Goal: Information Seeking & Learning: Learn about a topic

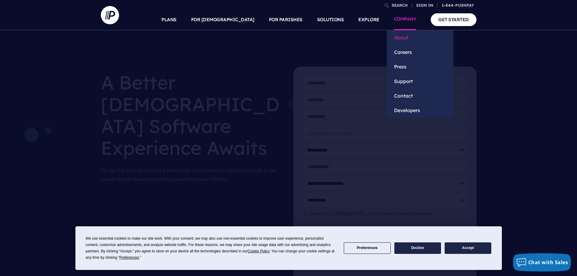
click at [405, 36] on link "About" at bounding box center [420, 37] width 67 height 15
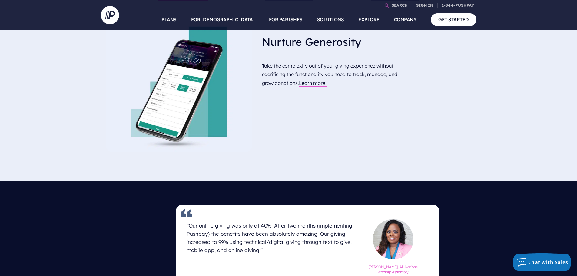
scroll to position [348, 0]
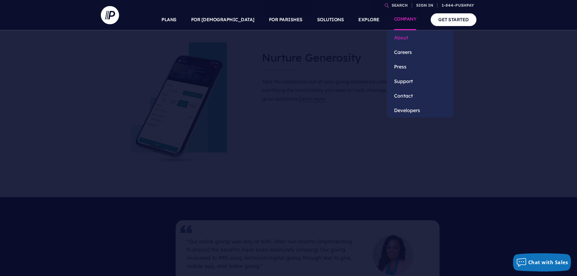
click at [407, 38] on link "About" at bounding box center [420, 37] width 67 height 15
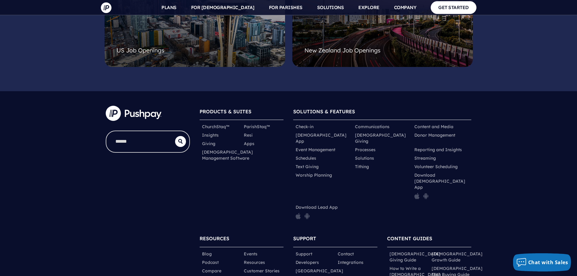
scroll to position [1649, 0]
